Goal: Navigation & Orientation: Find specific page/section

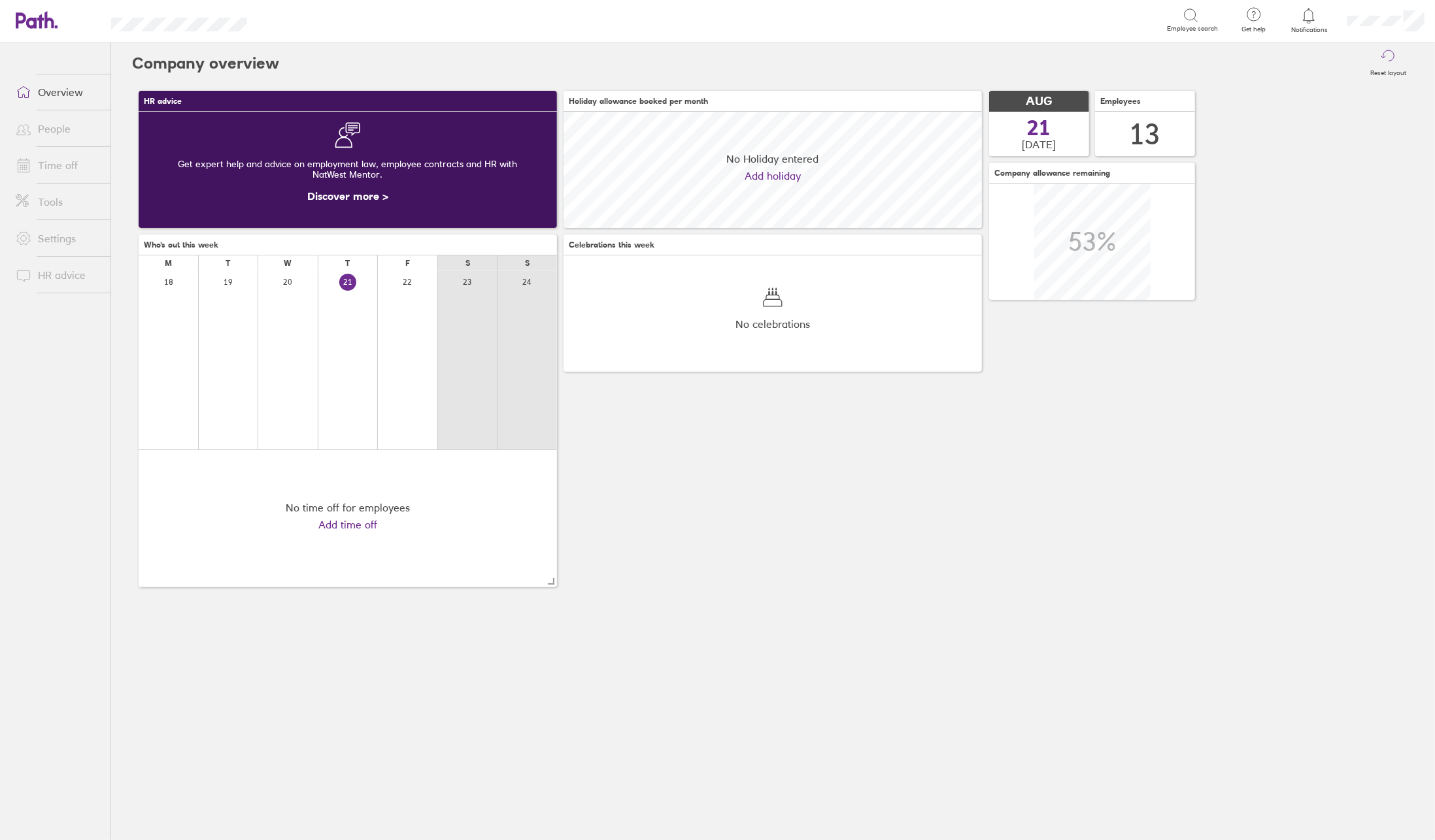
scroll to position [116, 419]
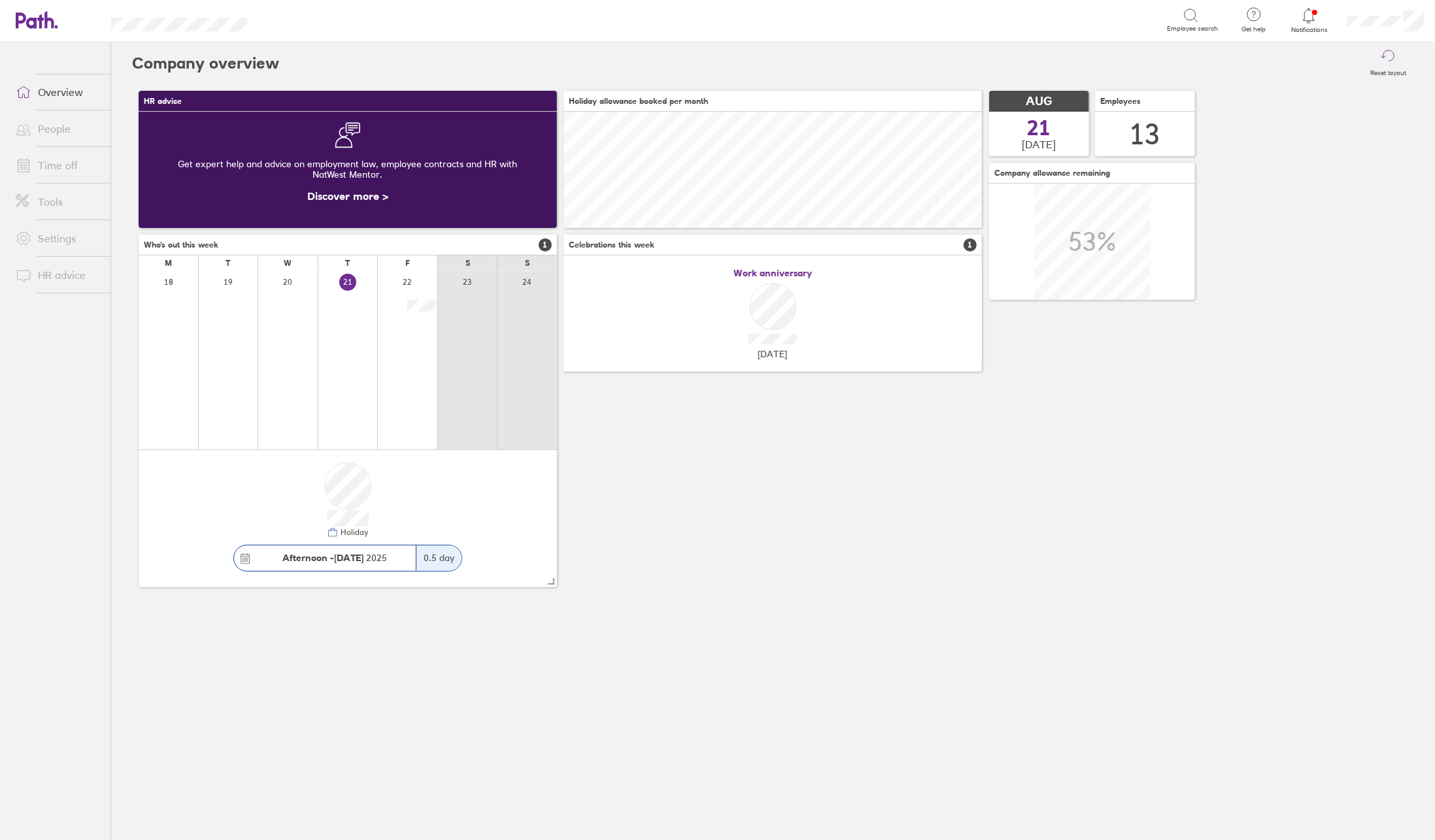
click at [57, 132] on link "People" at bounding box center [57, 129] width 105 height 26
